Goal: Information Seeking & Learning: Stay updated

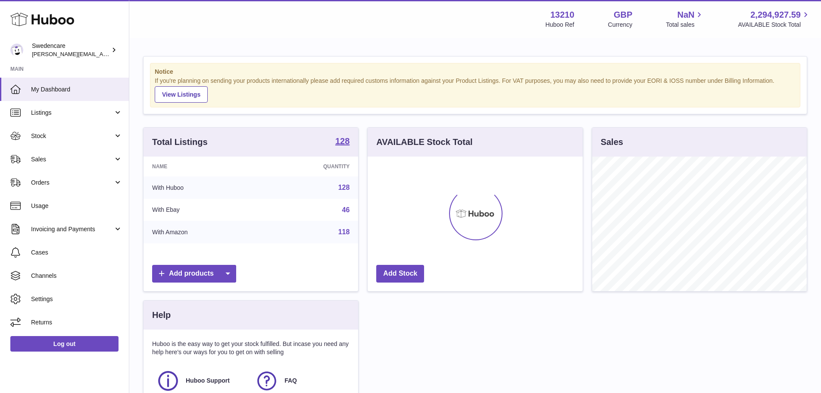
scroll to position [134, 215]
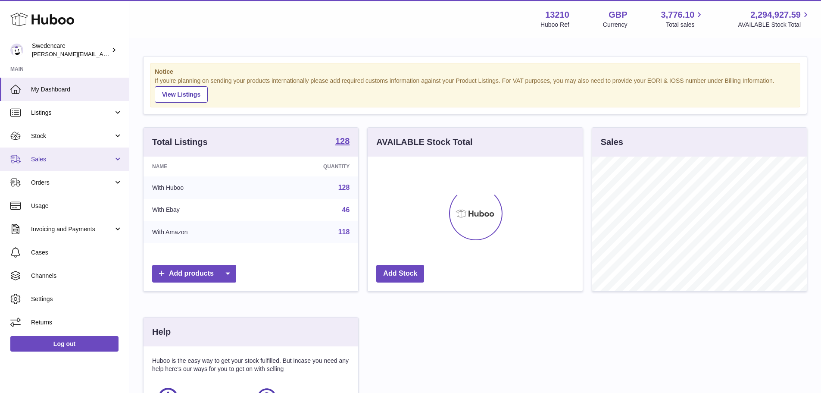
click at [59, 162] on span "Sales" at bounding box center [72, 159] width 82 height 8
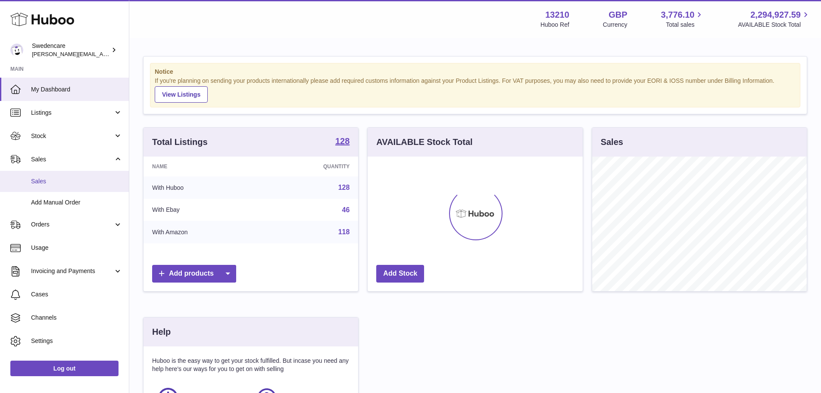
click at [58, 179] on span "Sales" at bounding box center [76, 181] width 91 height 8
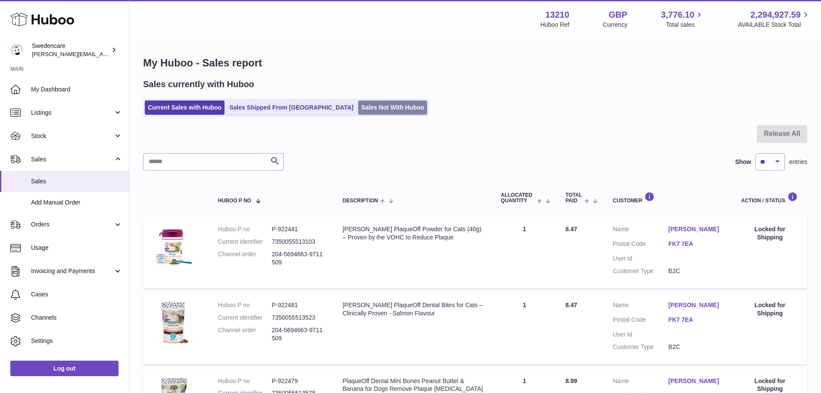
click at [358, 110] on link "Sales Not With Huboo" at bounding box center [392, 107] width 69 height 14
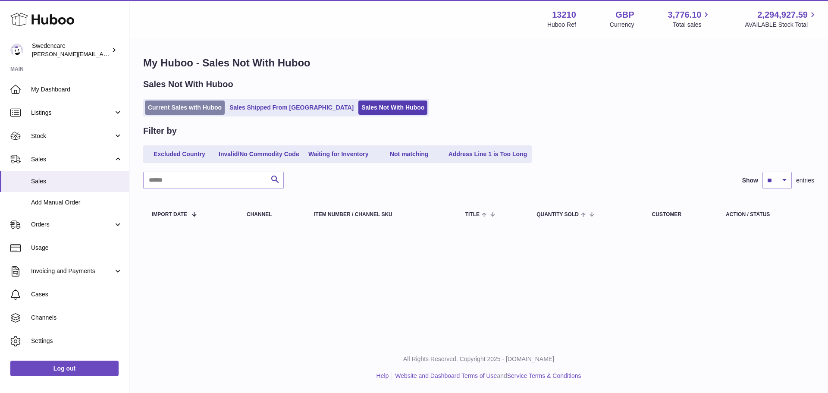
click at [190, 106] on link "Current Sales with Huboo" at bounding box center [185, 107] width 80 height 14
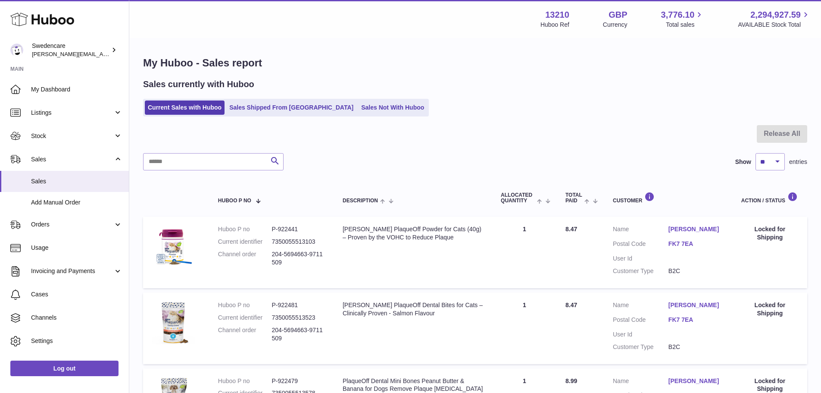
click at [265, 110] on link "Sales Shipped From Huboo" at bounding box center [291, 107] width 130 height 14
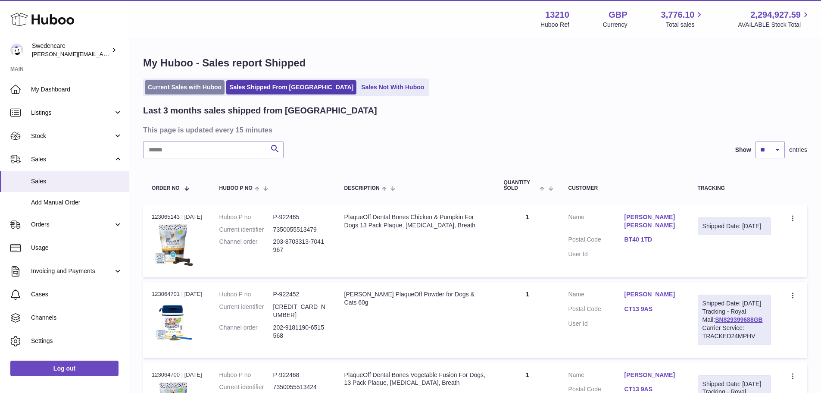
click at [194, 91] on link "Current Sales with Huboo" at bounding box center [185, 87] width 80 height 14
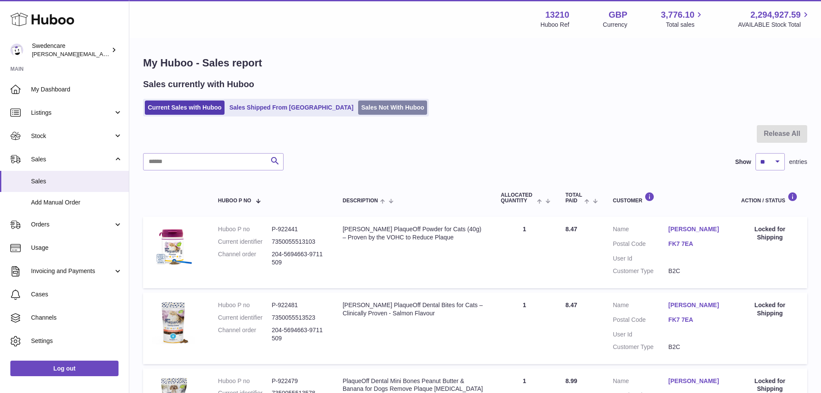
click at [358, 112] on link "Sales Not With Huboo" at bounding box center [392, 107] width 69 height 14
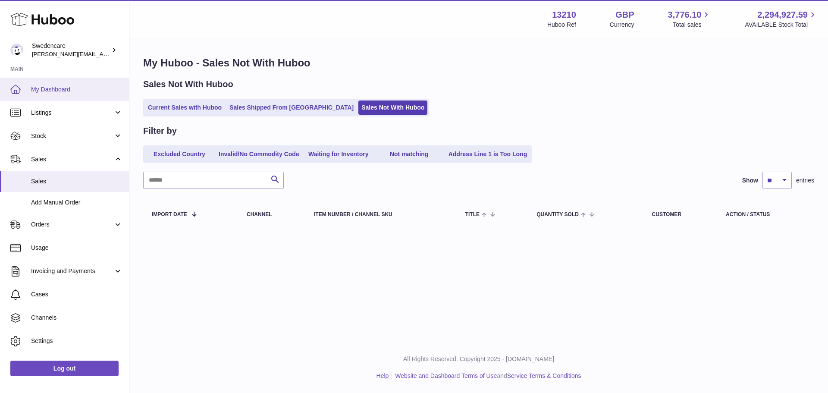
click at [67, 92] on span "My Dashboard" at bounding box center [76, 89] width 91 height 8
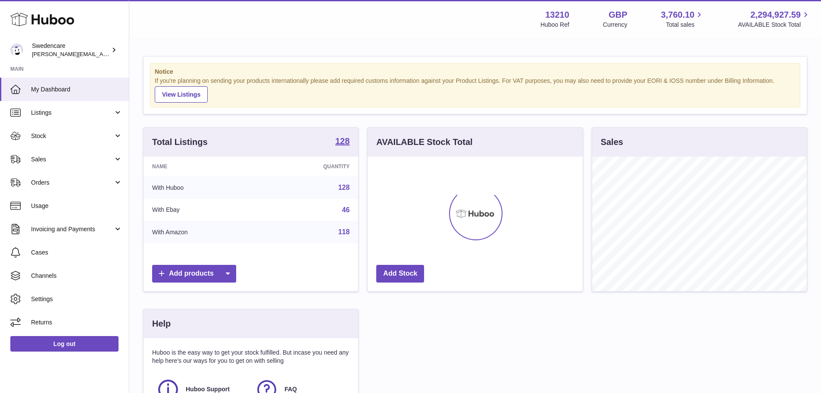
scroll to position [134, 215]
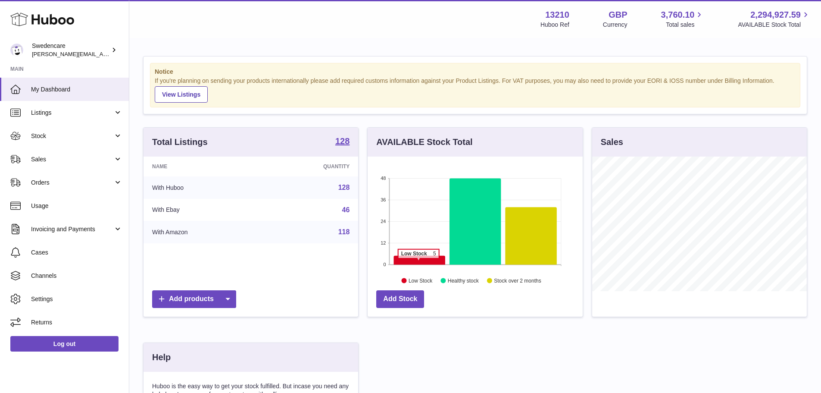
click at [419, 259] on icon at bounding box center [419, 260] width 51 height 9
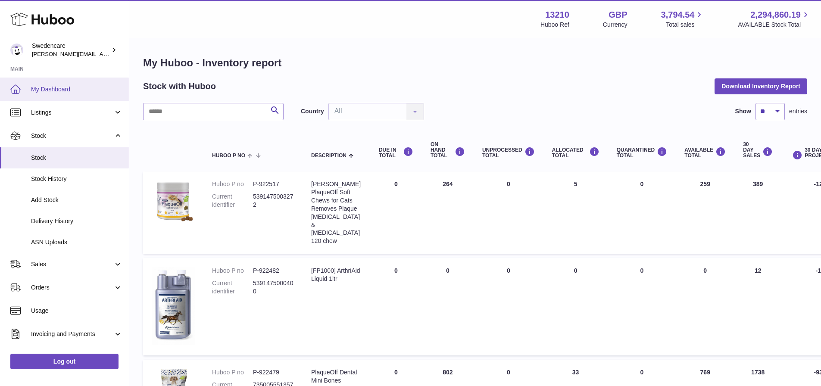
click at [59, 87] on span "My Dashboard" at bounding box center [76, 89] width 91 height 8
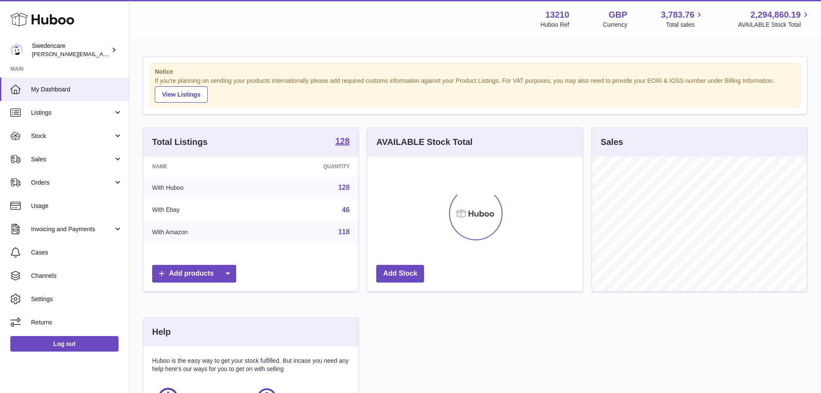
scroll to position [134, 215]
